Goal: Information Seeking & Learning: Learn about a topic

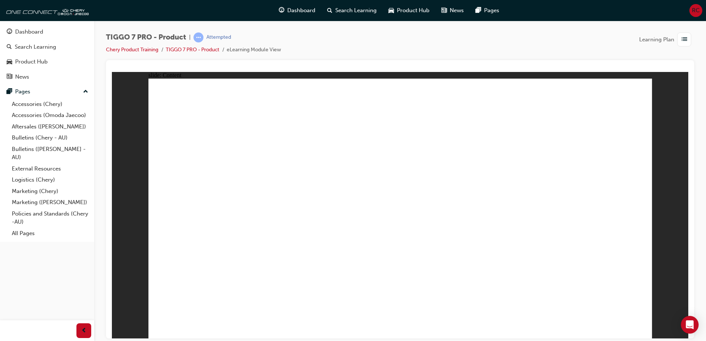
drag, startPoint x: 283, startPoint y: 217, endPoint x: 271, endPoint y: 218, distance: 12.6
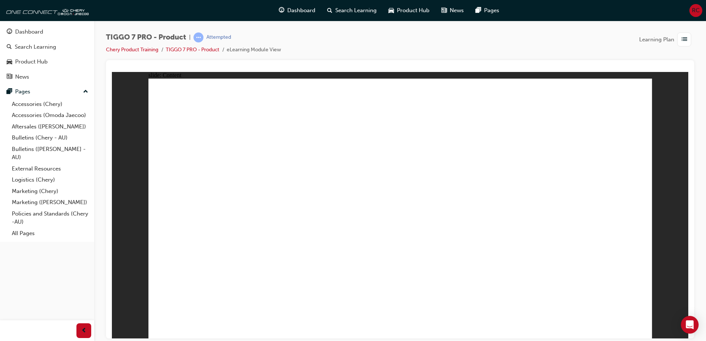
drag, startPoint x: 601, startPoint y: 213, endPoint x: 599, endPoint y: 228, distance: 14.8
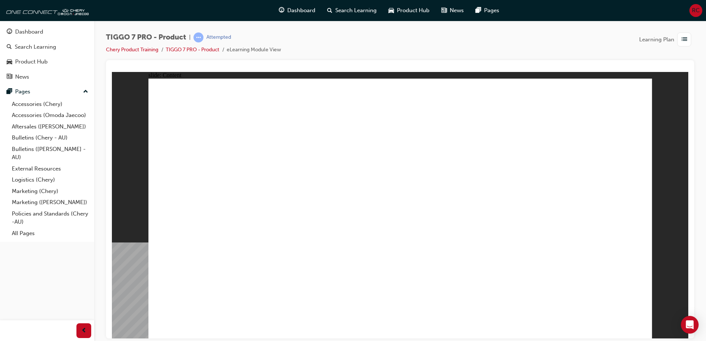
drag, startPoint x: 329, startPoint y: 137, endPoint x: 321, endPoint y: 130, distance: 10.7
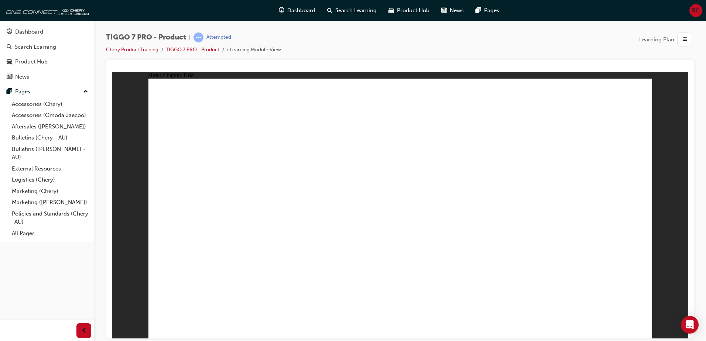
drag, startPoint x: 643, startPoint y: 328, endPoint x: 638, endPoint y: 328, distance: 4.5
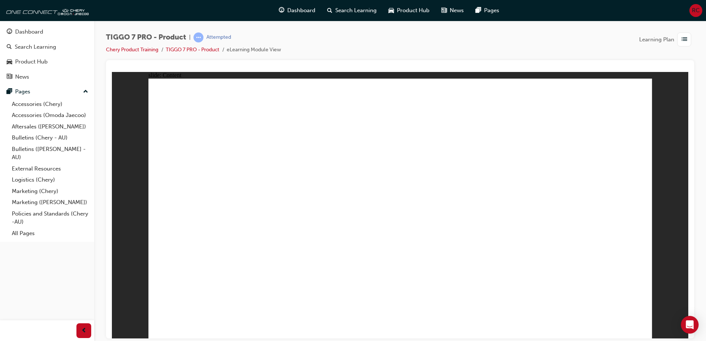
drag, startPoint x: 533, startPoint y: 163, endPoint x: 393, endPoint y: 231, distance: 155.2
drag, startPoint x: 512, startPoint y: 114, endPoint x: 232, endPoint y: 234, distance: 303.8
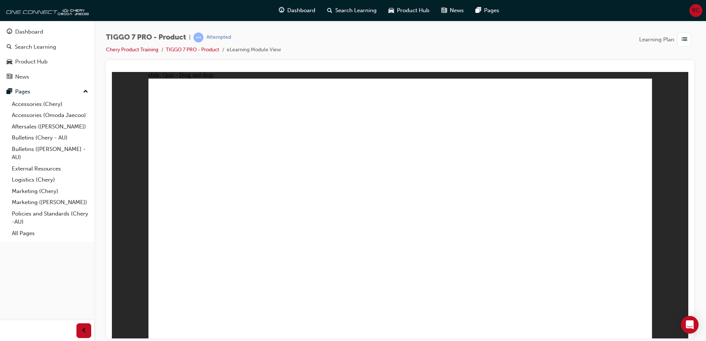
drag, startPoint x: 582, startPoint y: 116, endPoint x: 499, endPoint y: 233, distance: 142.9
drag, startPoint x: 390, startPoint y: 112, endPoint x: 581, endPoint y: 223, distance: 220.9
drag, startPoint x: 514, startPoint y: 219, endPoint x: 307, endPoint y: 226, distance: 207.2
drag, startPoint x: 439, startPoint y: 156, endPoint x: 491, endPoint y: 219, distance: 81.2
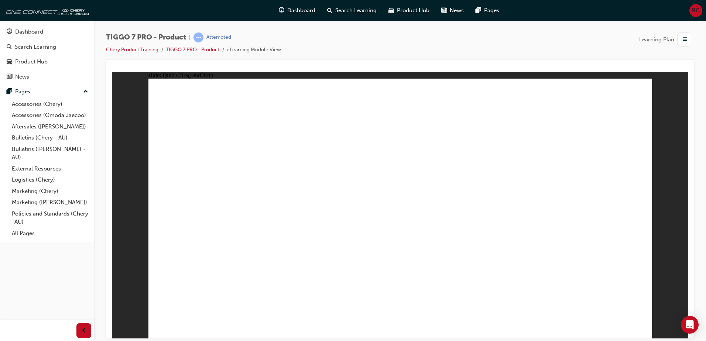
drag, startPoint x: 426, startPoint y: 145, endPoint x: 224, endPoint y: 245, distance: 225.5
drag, startPoint x: 423, startPoint y: 162, endPoint x: 230, endPoint y: 250, distance: 211.9
drag, startPoint x: 630, startPoint y: 146, endPoint x: 465, endPoint y: 239, distance: 189.6
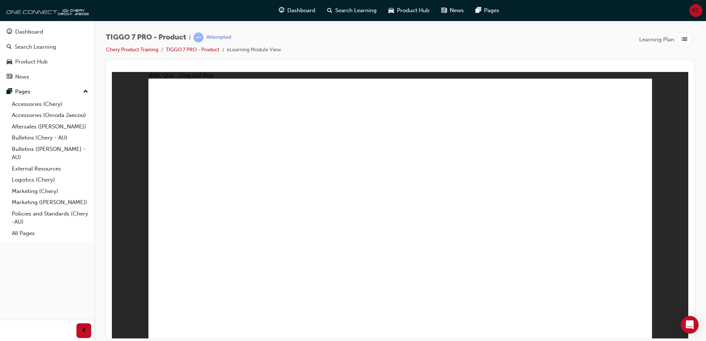
drag, startPoint x: 399, startPoint y: 107, endPoint x: 263, endPoint y: 250, distance: 197.1
drag, startPoint x: 437, startPoint y: 108, endPoint x: 294, endPoint y: 256, distance: 205.4
drag, startPoint x: 496, startPoint y: 109, endPoint x: 319, endPoint y: 250, distance: 226.7
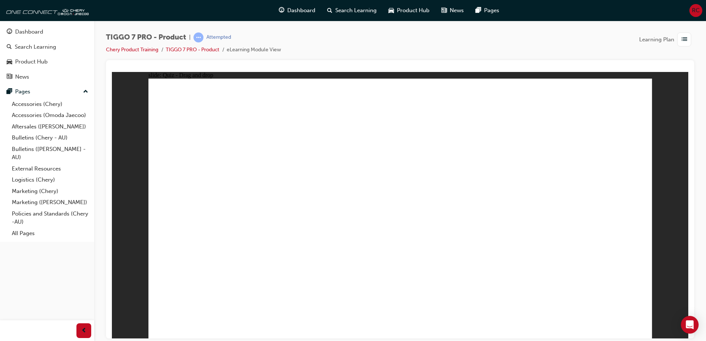
drag, startPoint x: 532, startPoint y: 123, endPoint x: 336, endPoint y: 252, distance: 235.0
drag, startPoint x: 577, startPoint y: 113, endPoint x: 177, endPoint y: 257, distance: 424.6
drag, startPoint x: 393, startPoint y: 128, endPoint x: 257, endPoint y: 260, distance: 190.0
drag, startPoint x: 455, startPoint y: 128, endPoint x: 323, endPoint y: 254, distance: 182.0
drag, startPoint x: 498, startPoint y: 127, endPoint x: 333, endPoint y: 257, distance: 210.2
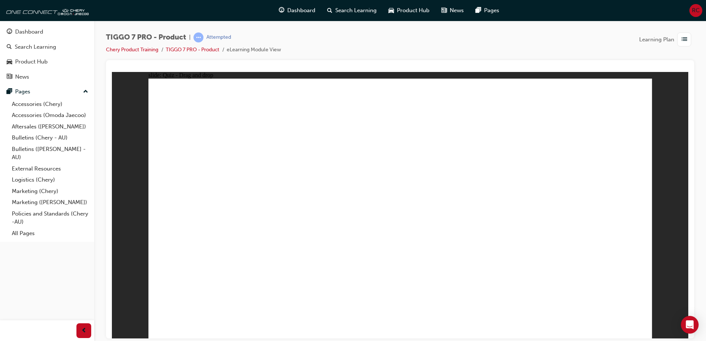
drag, startPoint x: 448, startPoint y: 149, endPoint x: 262, endPoint y: 267, distance: 220.8
drag, startPoint x: 488, startPoint y: 153, endPoint x: 279, endPoint y: 267, distance: 237.9
drag, startPoint x: 524, startPoint y: 153, endPoint x: 290, endPoint y: 271, distance: 261.8
drag, startPoint x: 572, startPoint y: 125, endPoint x: 338, endPoint y: 268, distance: 273.3
drag, startPoint x: 609, startPoint y: 126, endPoint x: 273, endPoint y: 273, distance: 366.8
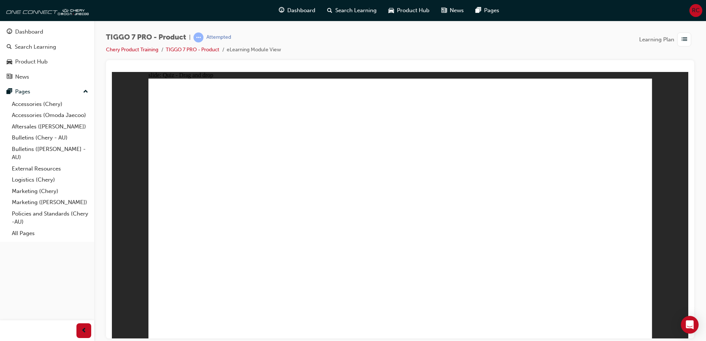
drag, startPoint x: 417, startPoint y: 120, endPoint x: 278, endPoint y: 220, distance: 171.4
drag, startPoint x: 523, startPoint y: 132, endPoint x: 283, endPoint y: 251, distance: 267.1
drag, startPoint x: 573, startPoint y: 129, endPoint x: 465, endPoint y: 228, distance: 147.1
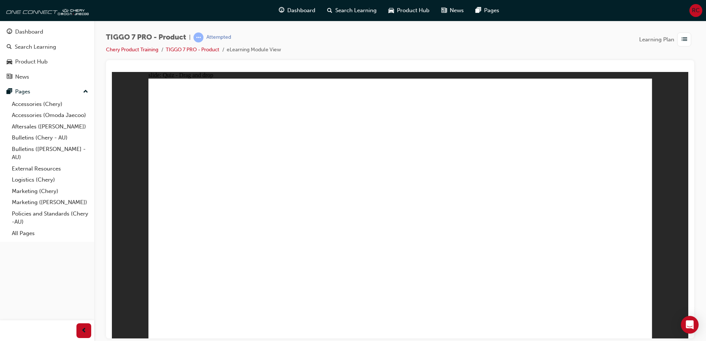
radio input "true"
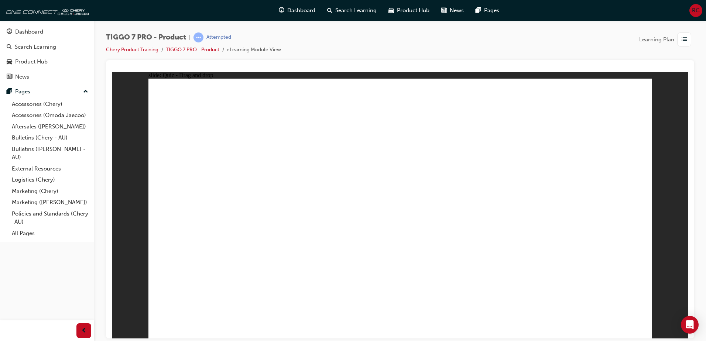
drag, startPoint x: 382, startPoint y: 107, endPoint x: 405, endPoint y: 236, distance: 131.6
drag, startPoint x: 398, startPoint y: 124, endPoint x: 441, endPoint y: 264, distance: 146.9
drag, startPoint x: 472, startPoint y: 145, endPoint x: 427, endPoint y: 254, distance: 118.2
drag, startPoint x: 476, startPoint y: 124, endPoint x: 482, endPoint y: 230, distance: 105.7
drag, startPoint x: 491, startPoint y: 98, endPoint x: 489, endPoint y: 102, distance: 3.8
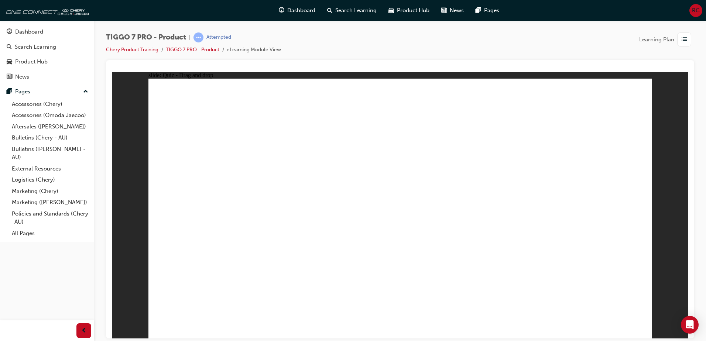
drag, startPoint x: 482, startPoint y: 125, endPoint x: 440, endPoint y: 269, distance: 149.9
drag, startPoint x: 578, startPoint y: 102, endPoint x: 500, endPoint y: 258, distance: 174.6
drag, startPoint x: 565, startPoint y: 125, endPoint x: 471, endPoint y: 275, distance: 176.8
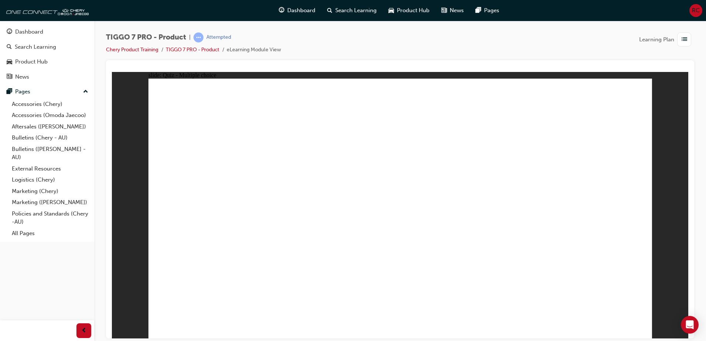
drag, startPoint x: 376, startPoint y: 205, endPoint x: 347, endPoint y: 258, distance: 60.8
radio input "true"
drag, startPoint x: 580, startPoint y: 197, endPoint x: 606, endPoint y: 228, distance: 40.4
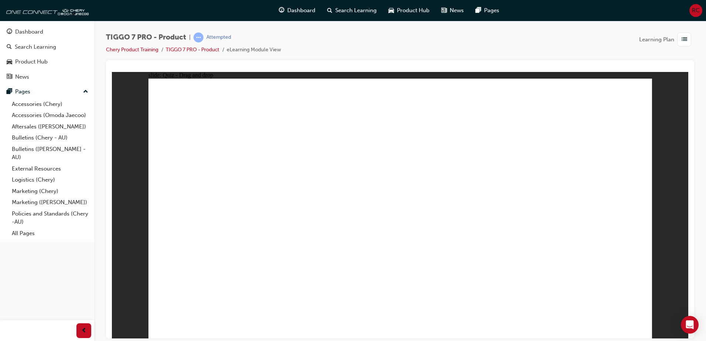
drag, startPoint x: 438, startPoint y: 166, endPoint x: 411, endPoint y: 241, distance: 78.9
drag, startPoint x: 395, startPoint y: 110, endPoint x: 519, endPoint y: 228, distance: 171.0
drag, startPoint x: 504, startPoint y: 118, endPoint x: 322, endPoint y: 229, distance: 213.5
drag, startPoint x: 610, startPoint y: 97, endPoint x: 233, endPoint y: 207, distance: 393.2
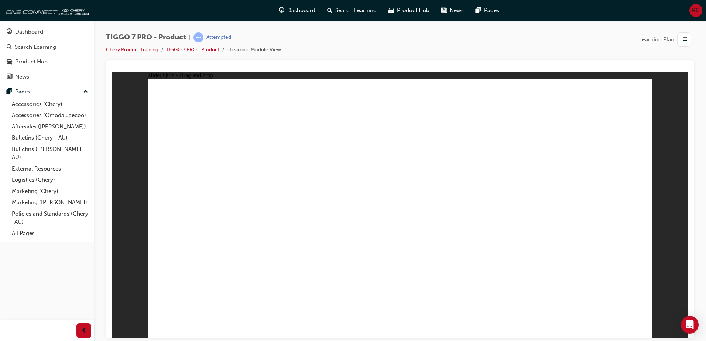
radio input "true"
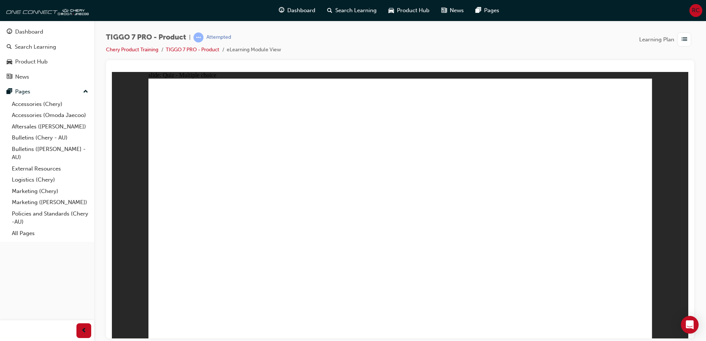
drag, startPoint x: 533, startPoint y: 234, endPoint x: 530, endPoint y: 240, distance: 7.1
radio input "true"
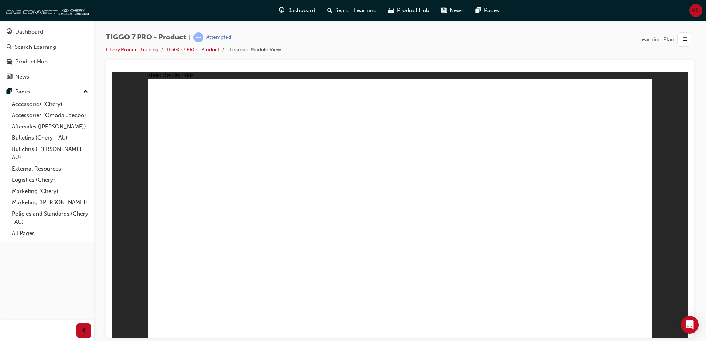
drag, startPoint x: 381, startPoint y: 104, endPoint x: 608, endPoint y: 222, distance: 255.5
drag, startPoint x: 508, startPoint y: 176, endPoint x: 432, endPoint y: 227, distance: 90.9
drag, startPoint x: 579, startPoint y: 112, endPoint x: 290, endPoint y: 234, distance: 313.9
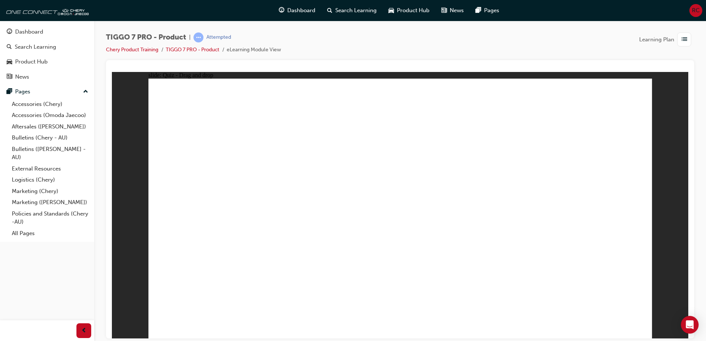
drag, startPoint x: 467, startPoint y: 101, endPoint x: 195, endPoint y: 212, distance: 293.6
drag, startPoint x: 455, startPoint y: 148, endPoint x: 539, endPoint y: 225, distance: 113.4
drag, startPoint x: 407, startPoint y: 136, endPoint x: 223, endPoint y: 241, distance: 211.1
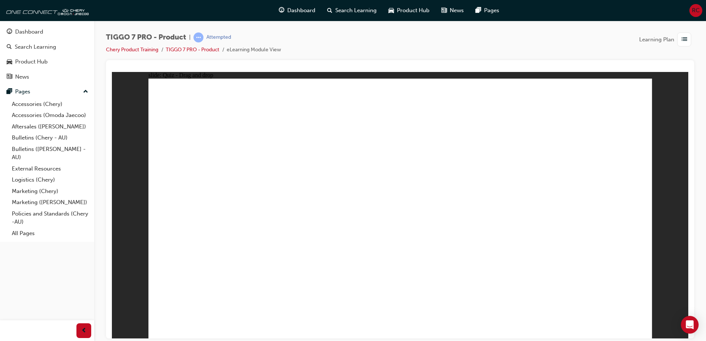
drag, startPoint x: 492, startPoint y: 133, endPoint x: 213, endPoint y: 257, distance: 304.8
drag, startPoint x: 614, startPoint y: 128, endPoint x: 445, endPoint y: 250, distance: 207.5
drag, startPoint x: 401, startPoint y: 107, endPoint x: 306, endPoint y: 257, distance: 177.5
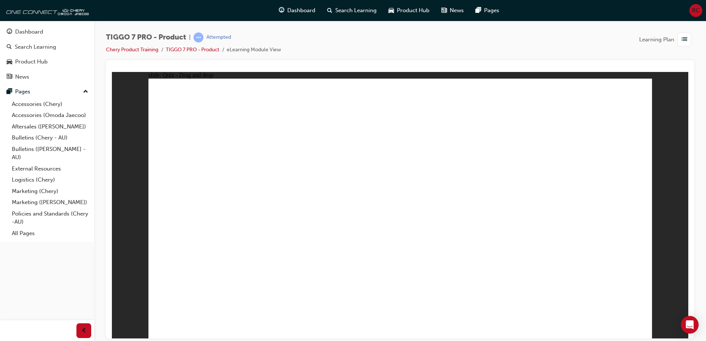
drag, startPoint x: 454, startPoint y: 106, endPoint x: 299, endPoint y: 239, distance: 203.7
drag, startPoint x: 510, startPoint y: 106, endPoint x: 303, endPoint y: 247, distance: 250.6
drag, startPoint x: 420, startPoint y: 123, endPoint x: 261, endPoint y: 226, distance: 189.0
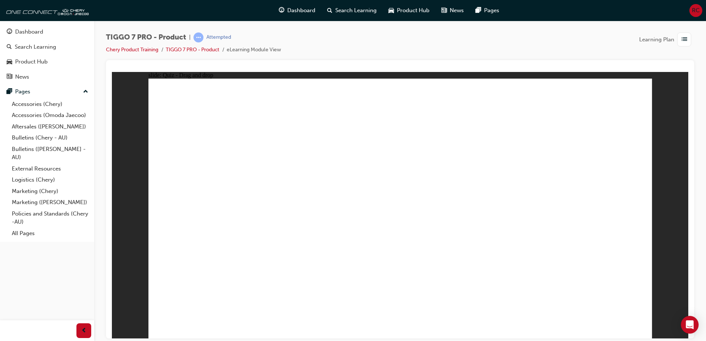
drag, startPoint x: 496, startPoint y: 135, endPoint x: 251, endPoint y: 226, distance: 261.2
drag, startPoint x: 581, startPoint y: 122, endPoint x: 434, endPoint y: 223, distance: 177.9
radio input "true"
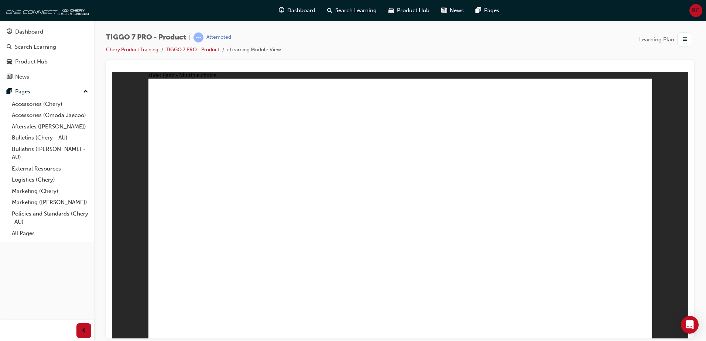
radio input "true"
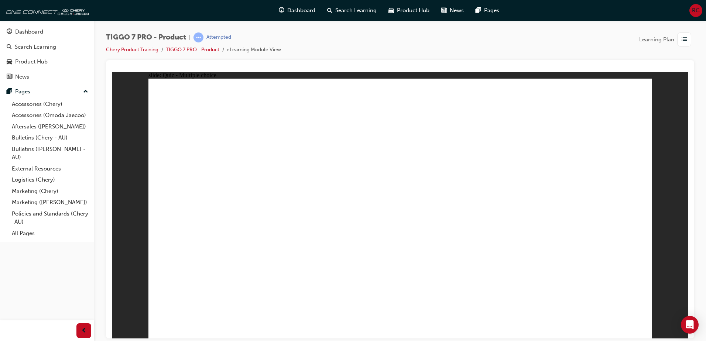
drag, startPoint x: 401, startPoint y: 106, endPoint x: 415, endPoint y: 268, distance: 163.0
drag, startPoint x: 433, startPoint y: 128, endPoint x: 444, endPoint y: 286, distance: 158.4
drag, startPoint x: 408, startPoint y: 128, endPoint x: 450, endPoint y: 257, distance: 135.0
drag, startPoint x: 487, startPoint y: 142, endPoint x: 458, endPoint y: 262, distance: 124.3
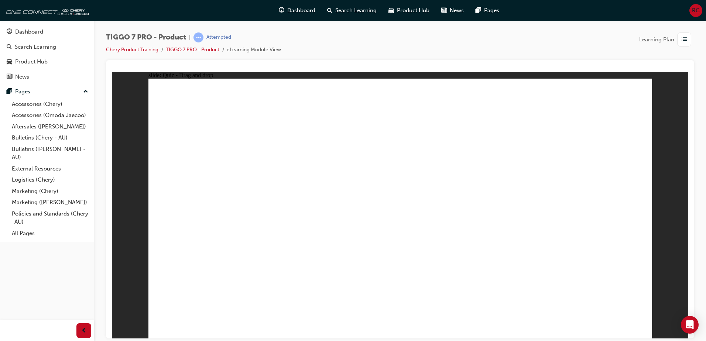
drag, startPoint x: 492, startPoint y: 125, endPoint x: 488, endPoint y: 266, distance: 141.8
drag, startPoint x: 557, startPoint y: 125, endPoint x: 445, endPoint y: 272, distance: 185.1
drag, startPoint x: 488, startPoint y: 111, endPoint x: 507, endPoint y: 265, distance: 154.8
drag, startPoint x: 570, startPoint y: 110, endPoint x: 466, endPoint y: 278, distance: 197.6
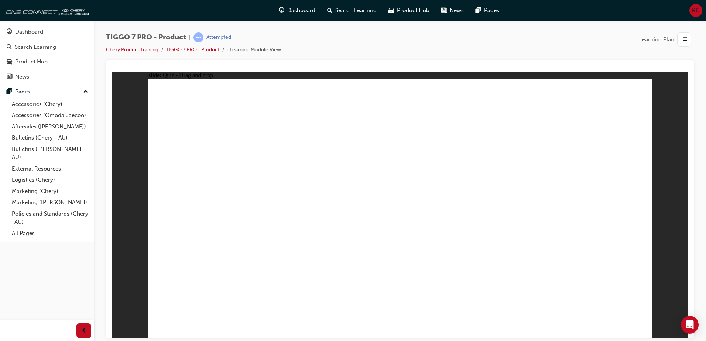
radio input "true"
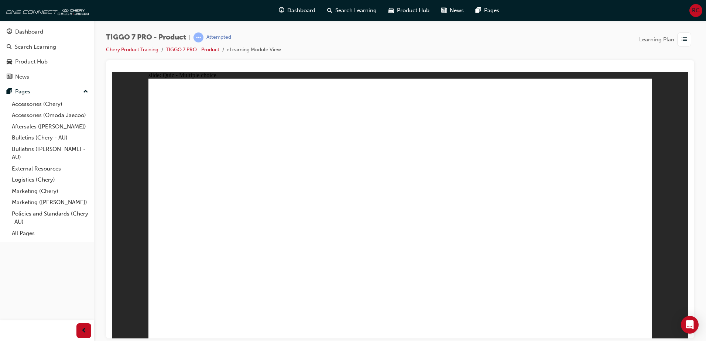
drag, startPoint x: 385, startPoint y: 107, endPoint x: 500, endPoint y: 224, distance: 163.9
drag, startPoint x: 430, startPoint y: 156, endPoint x: 395, endPoint y: 218, distance: 70.4
drag, startPoint x: 453, startPoint y: 112, endPoint x: 288, endPoint y: 216, distance: 195.7
drag, startPoint x: 579, startPoint y: 107, endPoint x: 194, endPoint y: 220, distance: 401.6
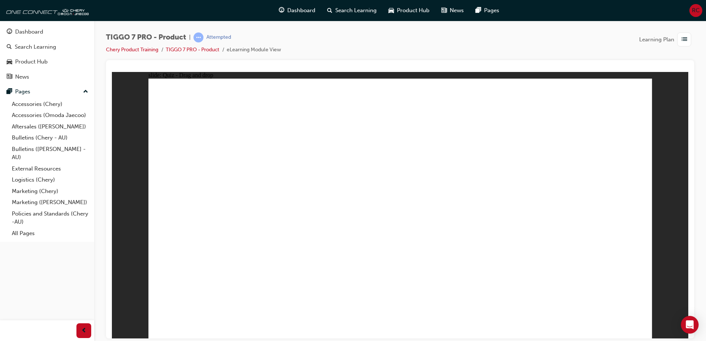
drag, startPoint x: 535, startPoint y: 170, endPoint x: 575, endPoint y: 224, distance: 67.2
radio input "true"
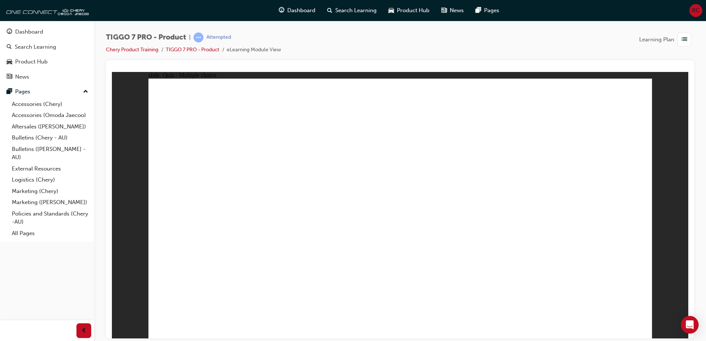
radio input "true"
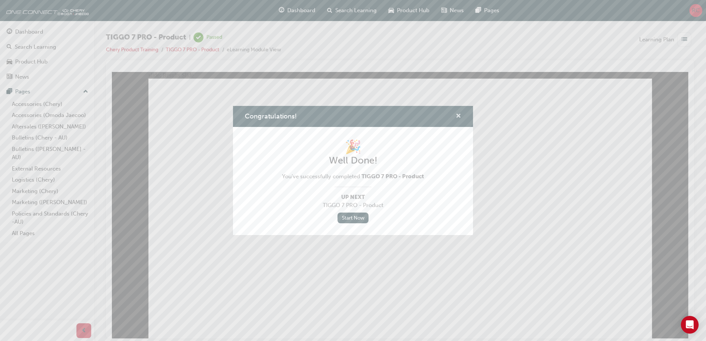
click at [459, 116] on span "cross-icon" at bounding box center [458, 116] width 6 height 7
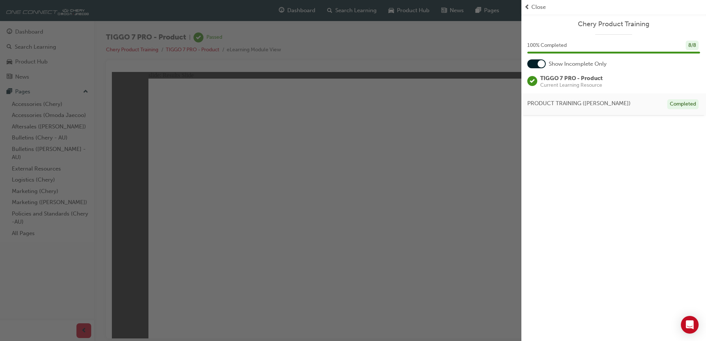
click at [533, 7] on span "Close" at bounding box center [538, 7] width 14 height 8
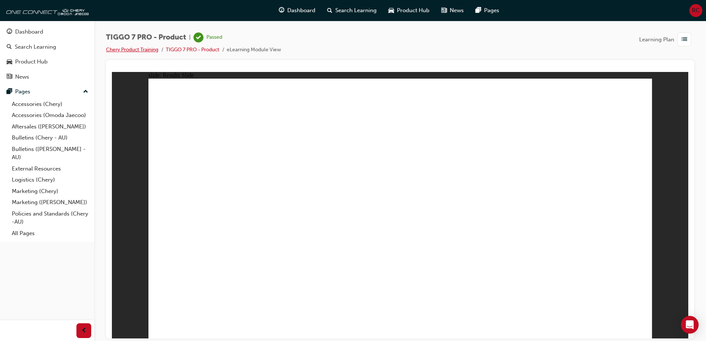
click at [134, 50] on link "Chery Product Training" at bounding box center [132, 50] width 52 height 6
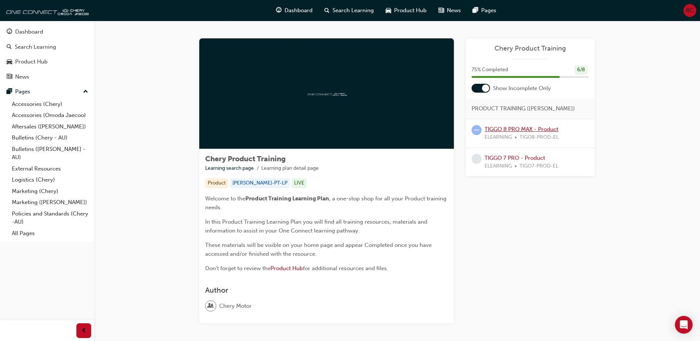
click at [519, 130] on link "TIGGO 8 PRO MAX - Product" at bounding box center [522, 129] width 74 height 7
